Goal: Information Seeking & Learning: Learn about a topic

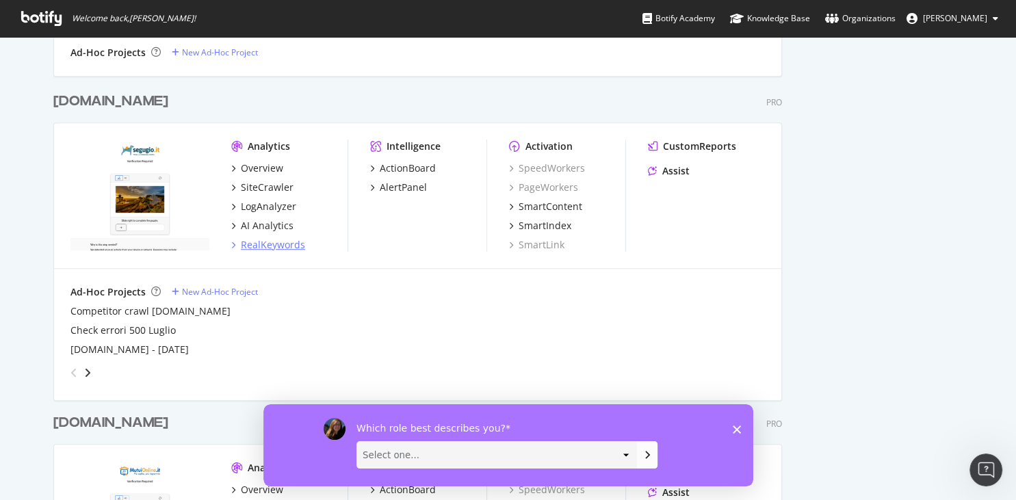
click at [256, 242] on div "RealKeywords" at bounding box center [273, 245] width 64 height 14
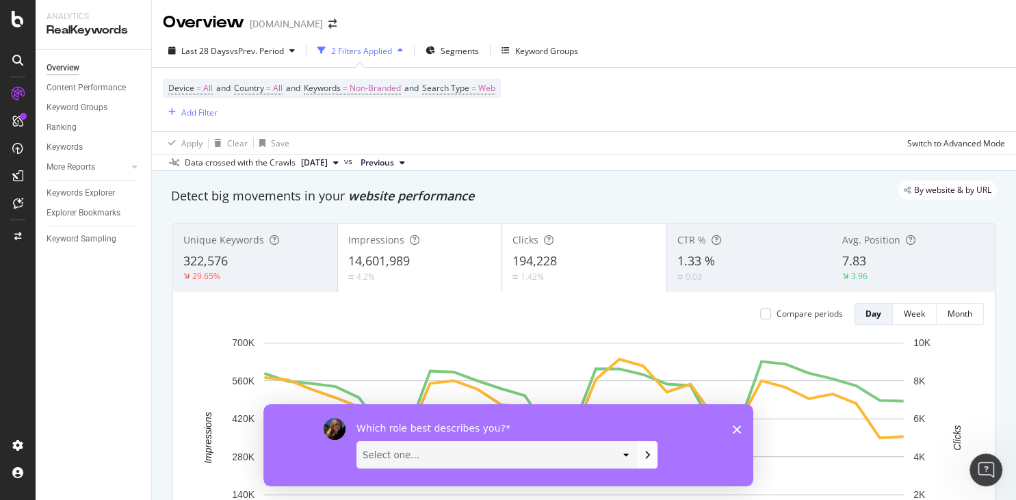
click at [328, 162] on span "[DATE]" at bounding box center [314, 163] width 27 height 12
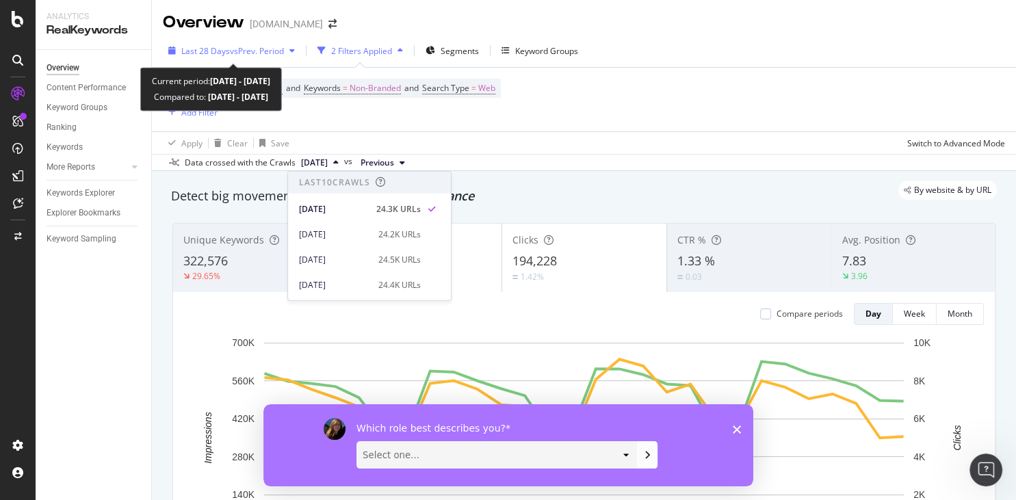
click at [240, 56] on span "vs Prev. Period" at bounding box center [257, 51] width 54 height 12
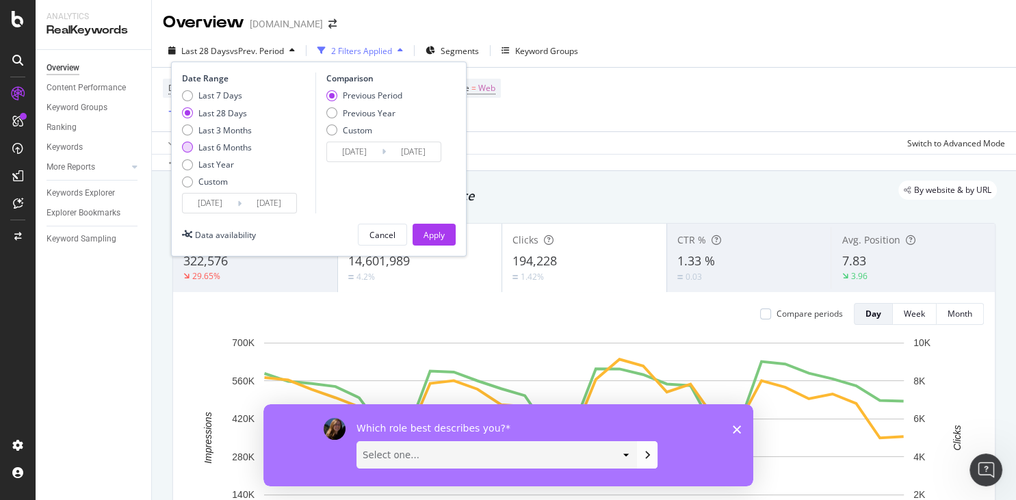
click at [192, 148] on div "Last 6 Months" at bounding box center [187, 147] width 11 height 11
type input "[DATE]"
click at [433, 240] on div "Apply" at bounding box center [434, 235] width 21 height 12
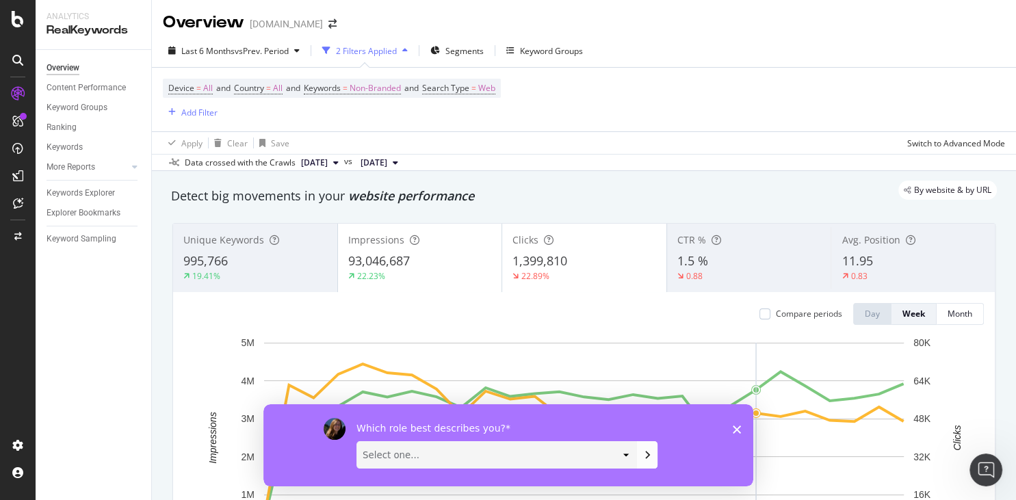
click at [730, 431] on div "Which role best describes you? Select one... Analyst/BI C-level Leadership Cont…" at bounding box center [508, 445] width 490 height 82
click at [739, 426] on icon "Close survey" at bounding box center [736, 429] width 8 height 8
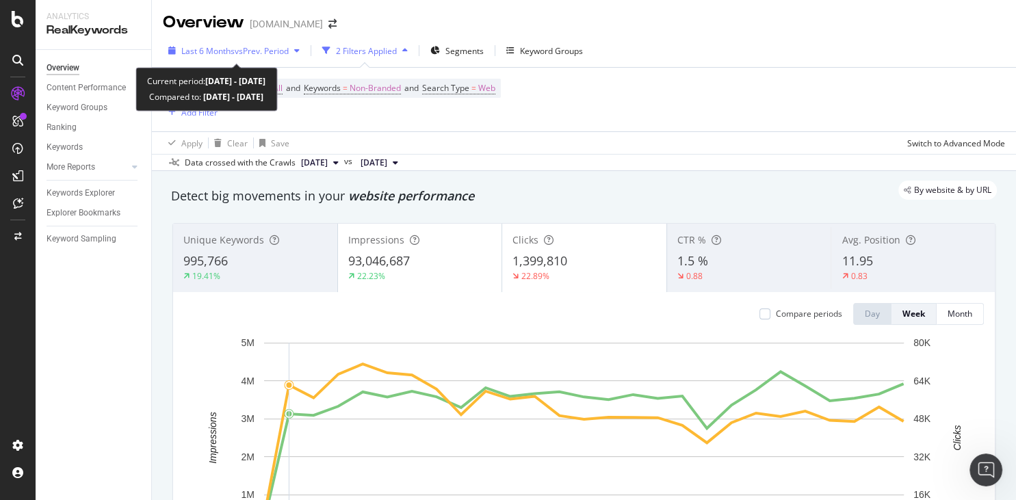
click at [259, 53] on span "vs Prev. Period" at bounding box center [262, 51] width 54 height 12
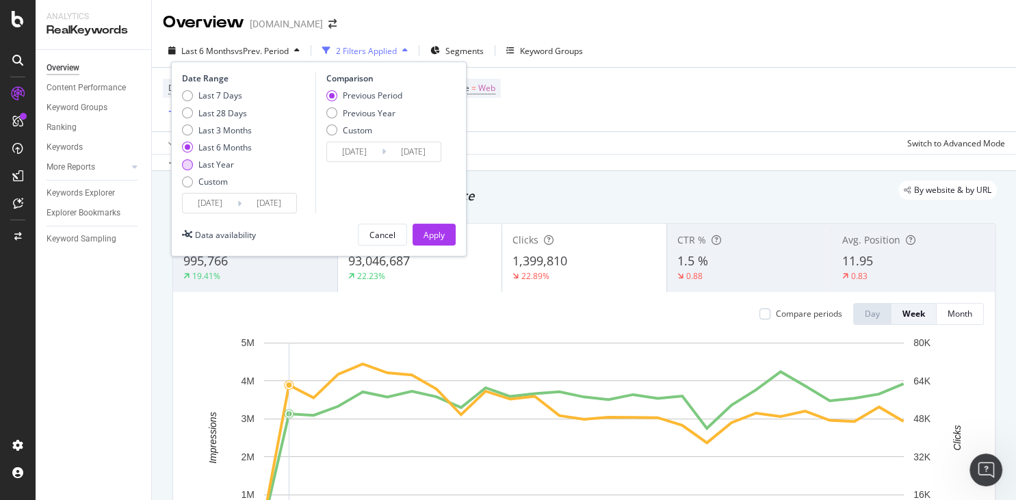
click at [190, 163] on div "Last Year" at bounding box center [187, 164] width 11 height 11
type input "[DATE]"
click at [439, 239] on div "Apply" at bounding box center [434, 235] width 21 height 12
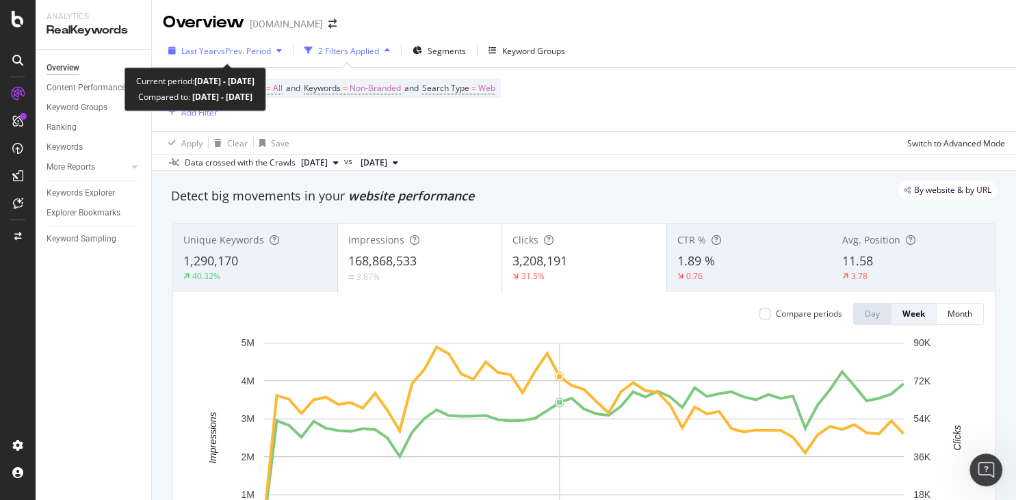
click at [205, 48] on span "Last Year" at bounding box center [199, 51] width 36 height 12
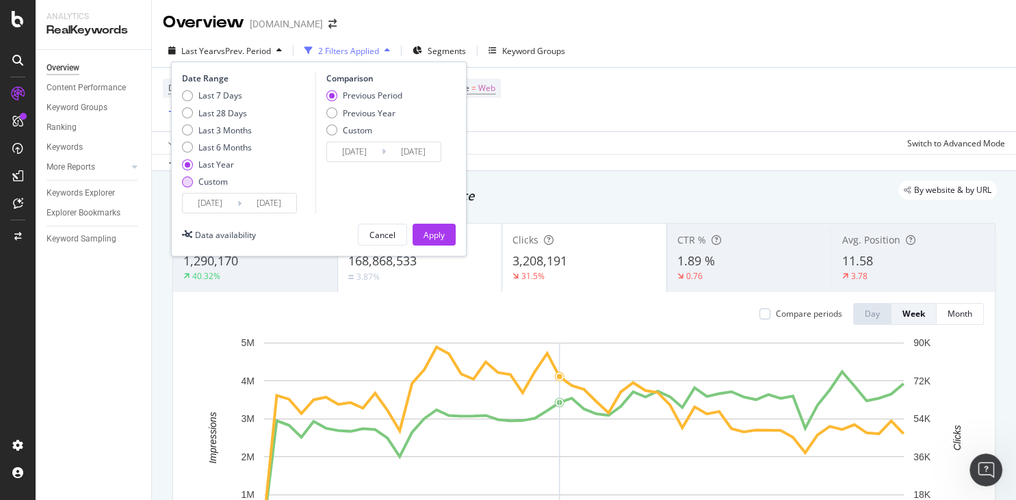
click at [190, 182] on div "Custom" at bounding box center [187, 182] width 11 height 11
type input "[DATE]"
click at [204, 196] on input "[DATE]" at bounding box center [210, 203] width 55 height 19
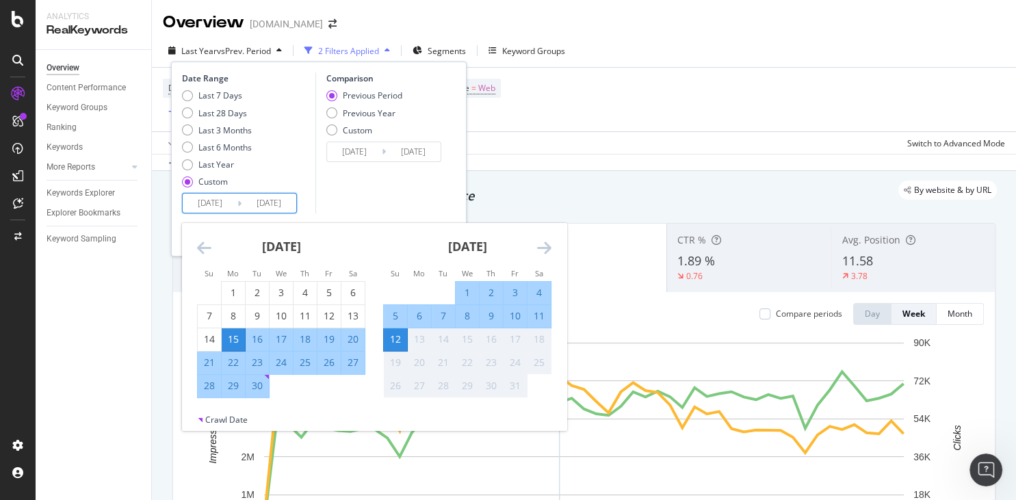
click at [201, 250] on icon "Move backward to switch to the previous month." at bounding box center [204, 248] width 14 height 16
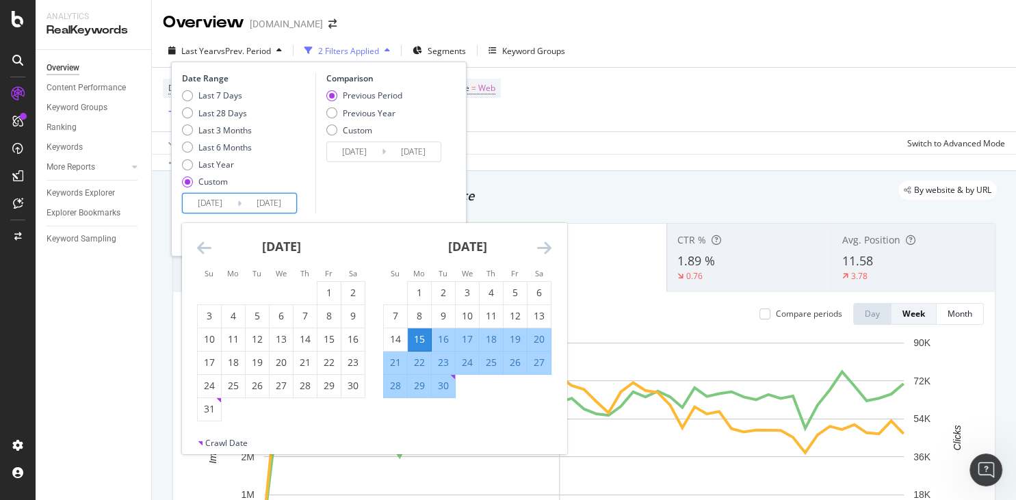
click at [201, 250] on icon "Move backward to switch to the previous month." at bounding box center [204, 248] width 14 height 16
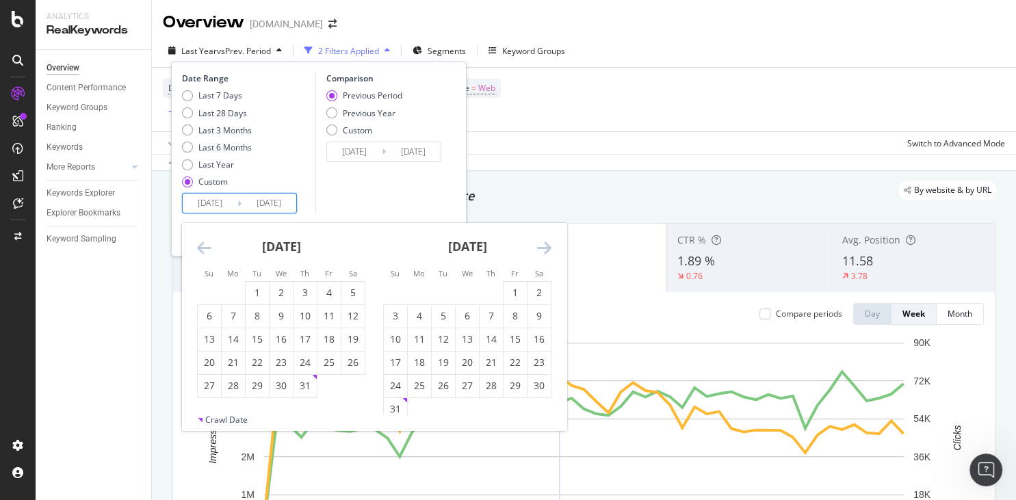
click at [201, 250] on icon "Move backward to switch to the previous month." at bounding box center [204, 248] width 14 height 16
click at [204, 249] on icon "Move backward to switch to the previous month." at bounding box center [204, 248] width 14 height 16
click at [207, 338] on div "9" at bounding box center [209, 340] width 23 height 14
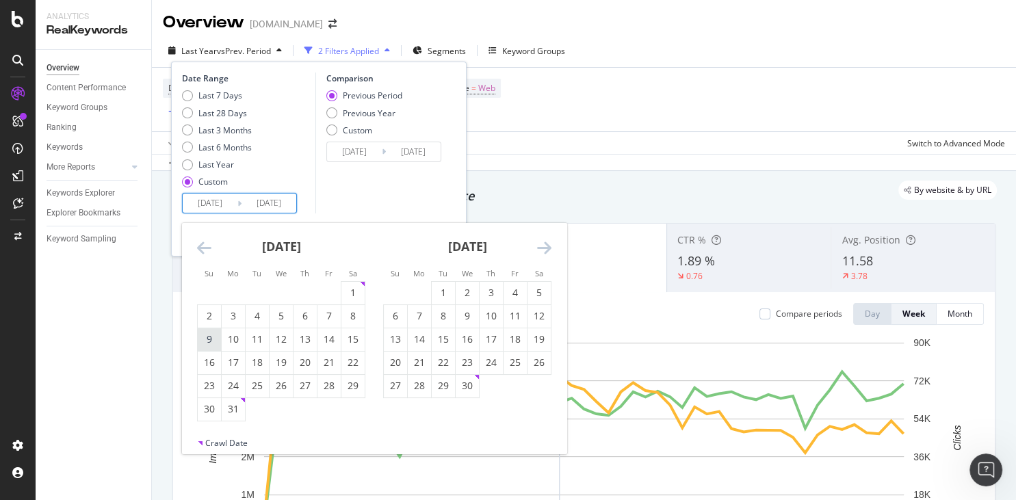
type input "[DATE]"
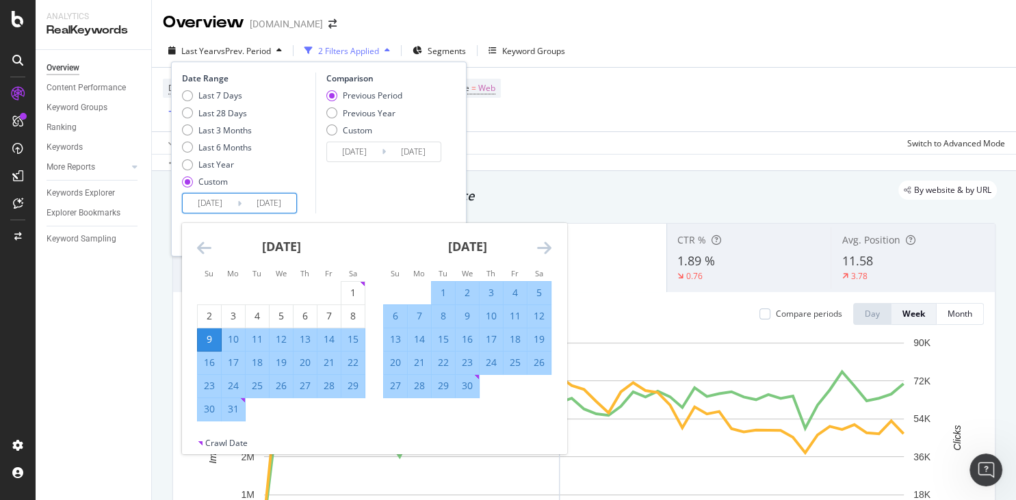
click at [231, 414] on div "31" at bounding box center [233, 409] width 23 height 14
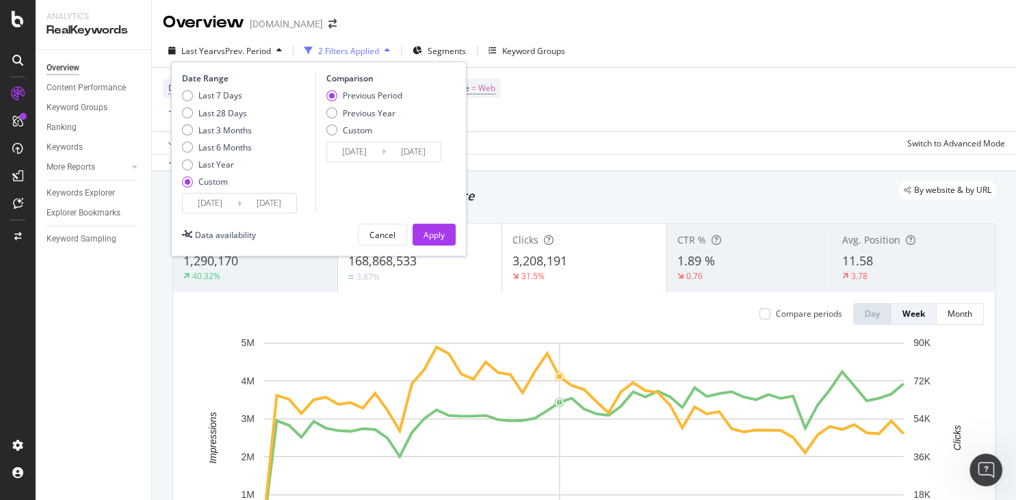
type input "[DATE]"
click at [426, 237] on div "Apply" at bounding box center [434, 235] width 21 height 12
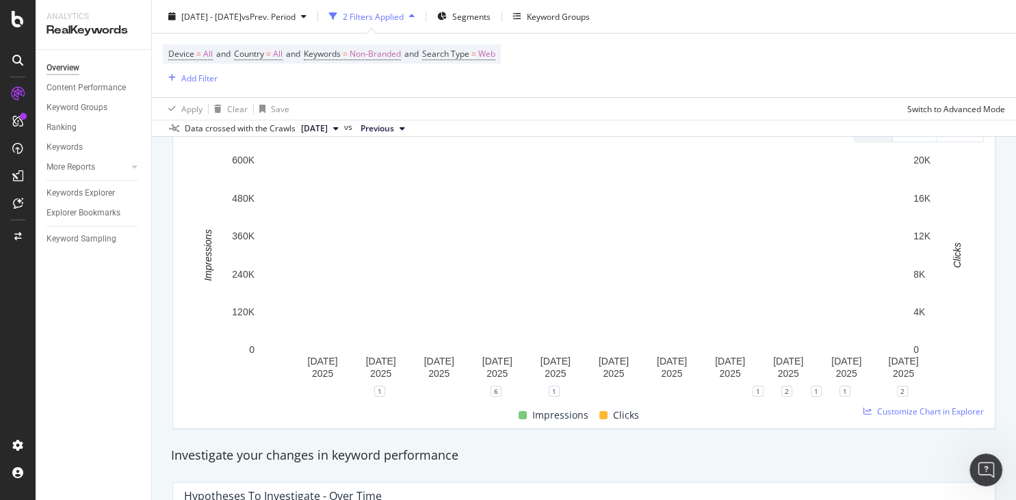
scroll to position [183, 0]
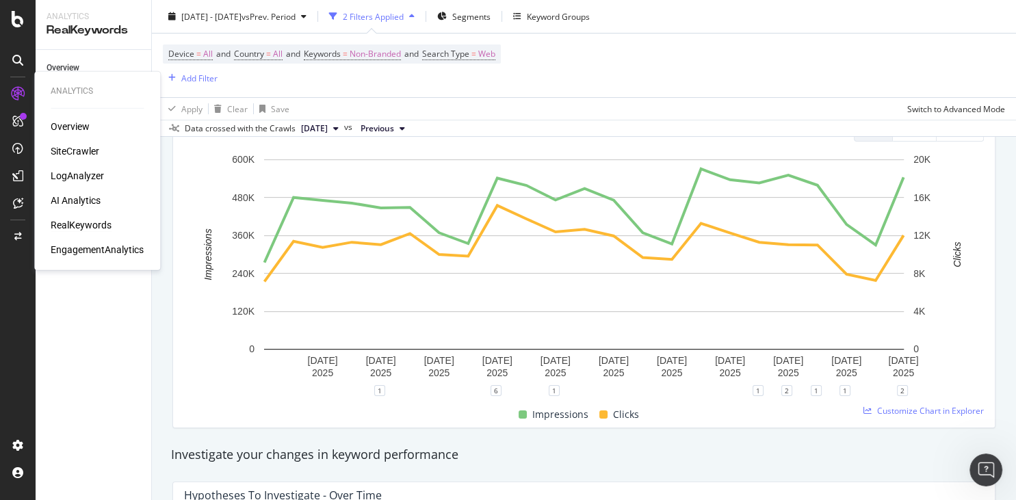
click at [79, 206] on div "AI Analytics" at bounding box center [76, 201] width 50 height 14
